Goal: Task Accomplishment & Management: Manage account settings

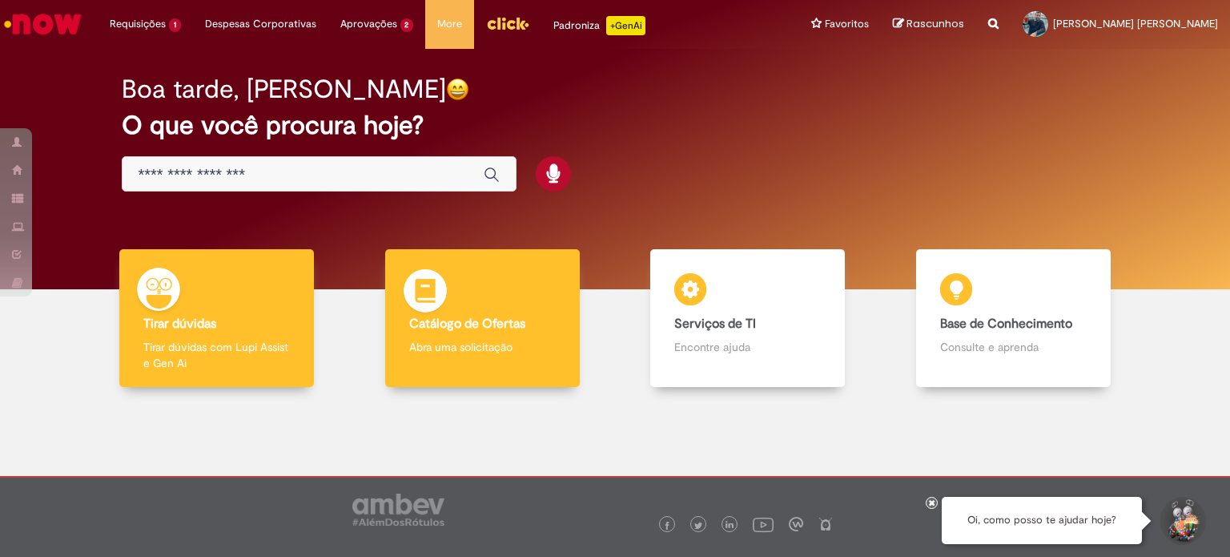
click at [487, 318] on b "Catálogo de Ofertas" at bounding box center [467, 324] width 116 height 16
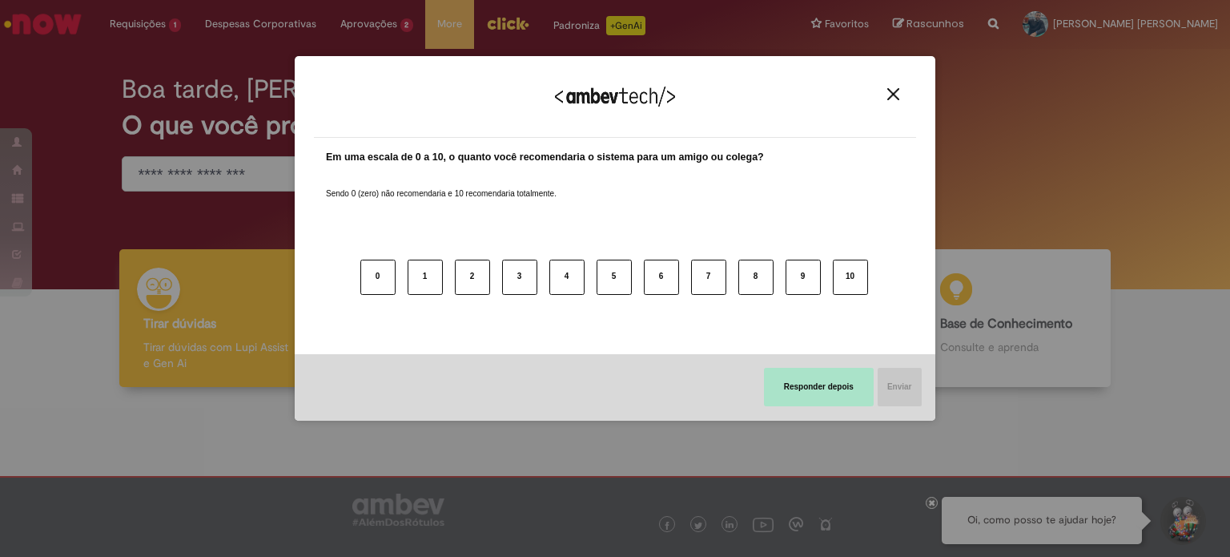
click at [856, 384] on button "Responder depois" at bounding box center [819, 387] width 110 height 38
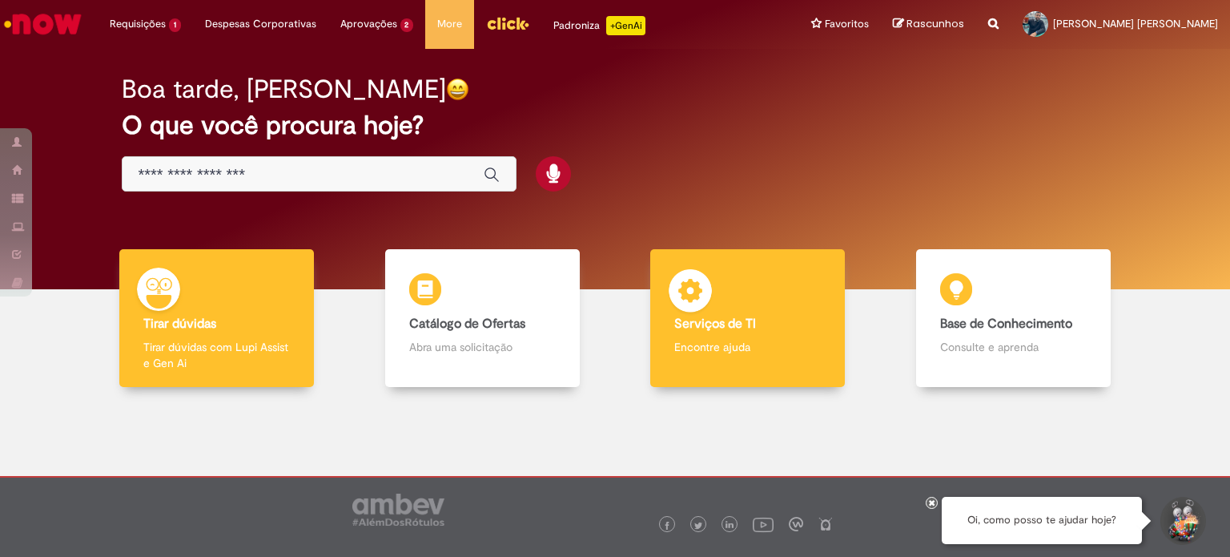
click at [761, 342] on p "Encontre ajuda" at bounding box center [748, 347] width 147 height 16
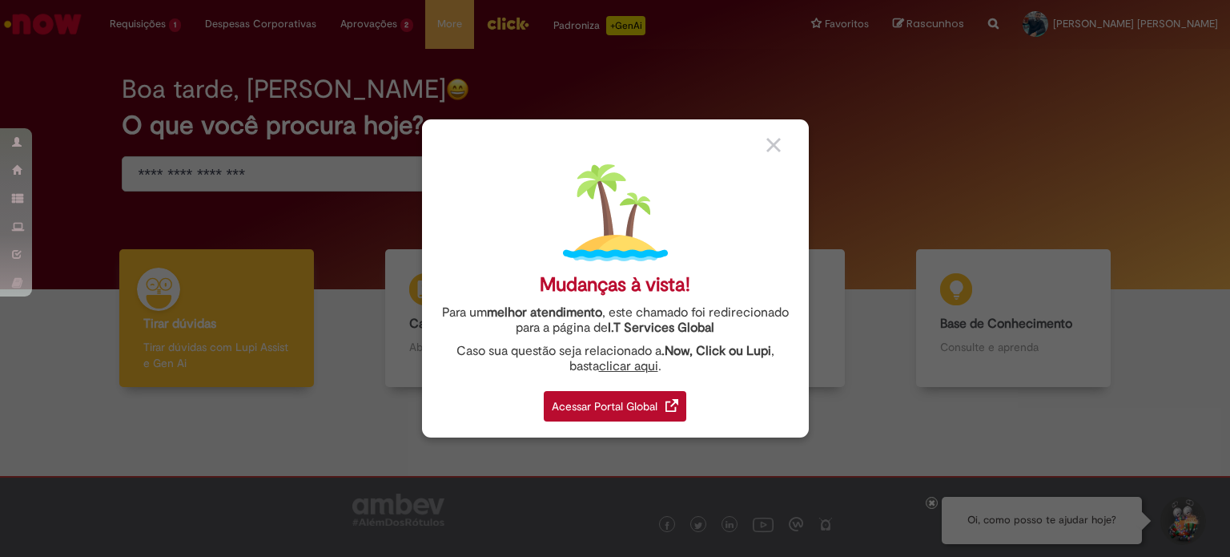
click at [615, 413] on div "Acessar Portal Global" at bounding box center [615, 406] width 143 height 30
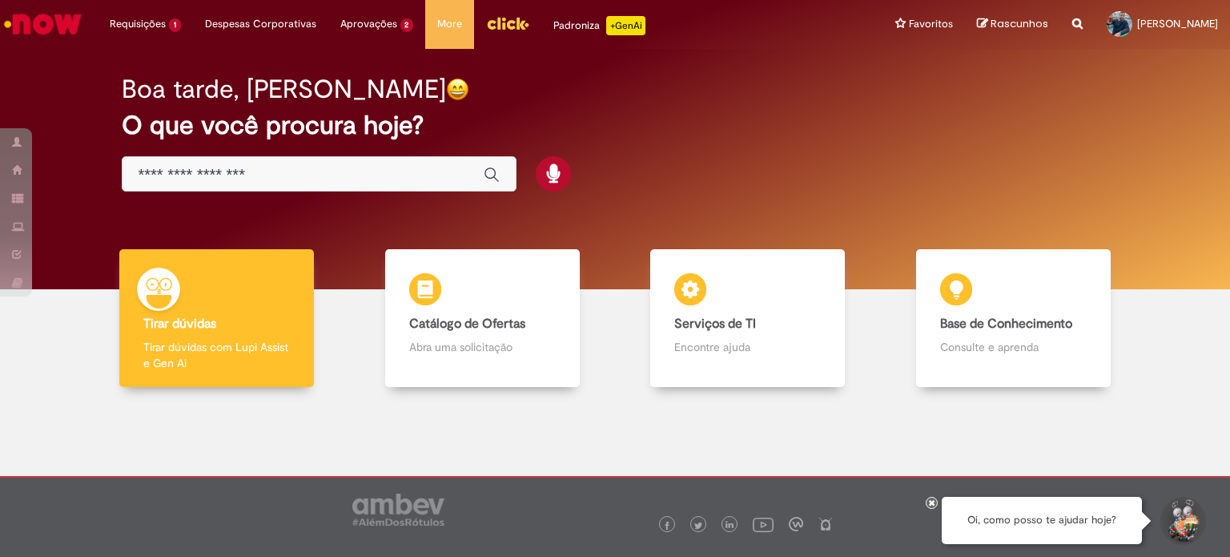
click at [106, 421] on div at bounding box center [615, 493] width 1206 height 189
click at [242, 182] on input "Basta digitar aqui" at bounding box center [303, 175] width 329 height 18
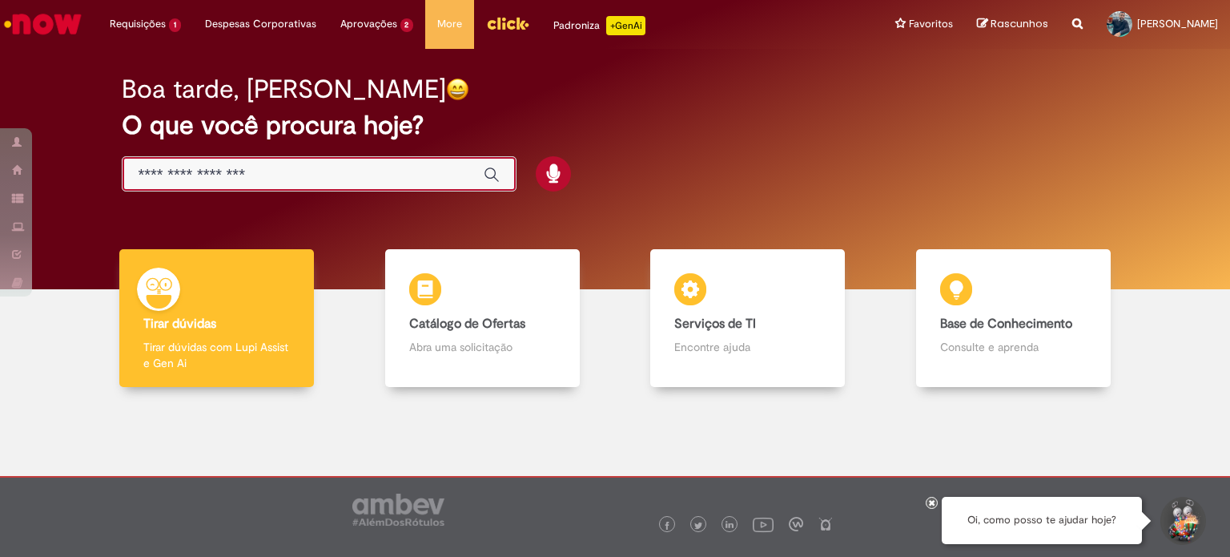
click at [244, 179] on input "Basta digitar aqui" at bounding box center [303, 175] width 329 height 18
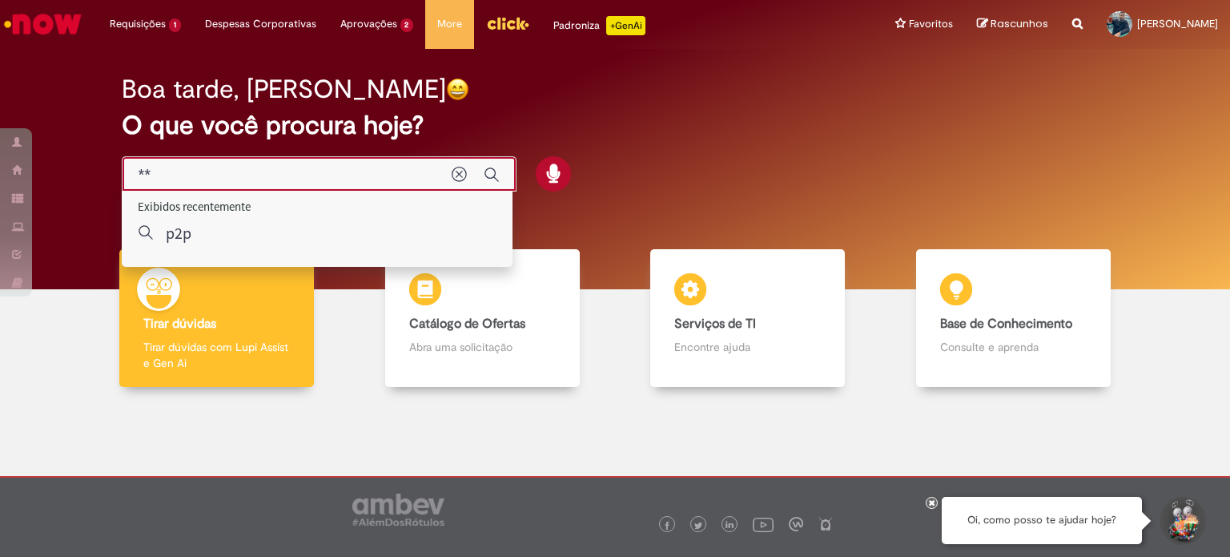
type input "*"
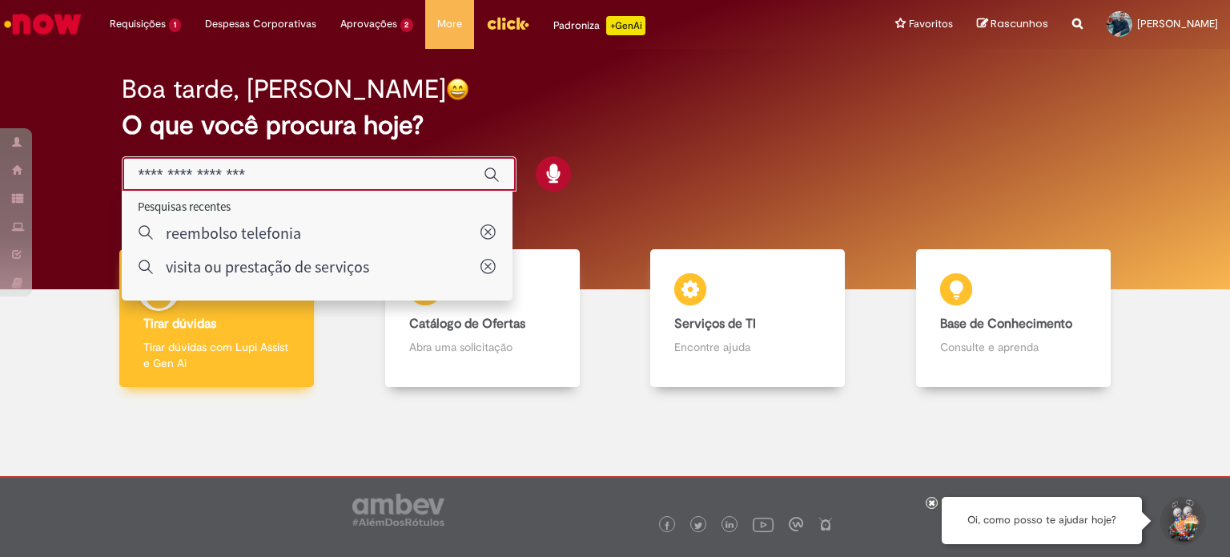
click at [215, 338] on div "Tirar dúvidas Tirar dúvidas Tirar dúvidas com Lupi Assist e Gen Ai" at bounding box center [216, 318] width 195 height 139
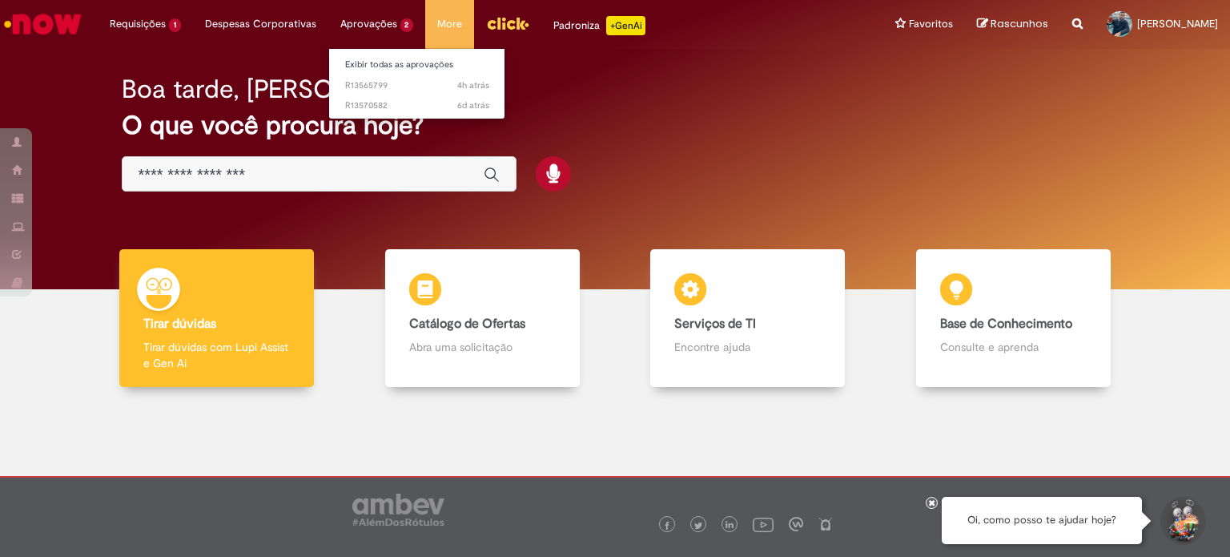
click at [364, 27] on li "Aprovações 2 Exibir todas as aprovações 4h atrás 4 horas atrás R13565799 6d atr…" at bounding box center [377, 24] width 98 height 48
click at [381, 82] on span "4h atrás 4 horas atrás R13565799" at bounding box center [417, 85] width 144 height 13
click at [364, 84] on span "4h atrás 4 horas atrás R13565799" at bounding box center [417, 85] width 144 height 13
